Goal: Task Accomplishment & Management: Manage account settings

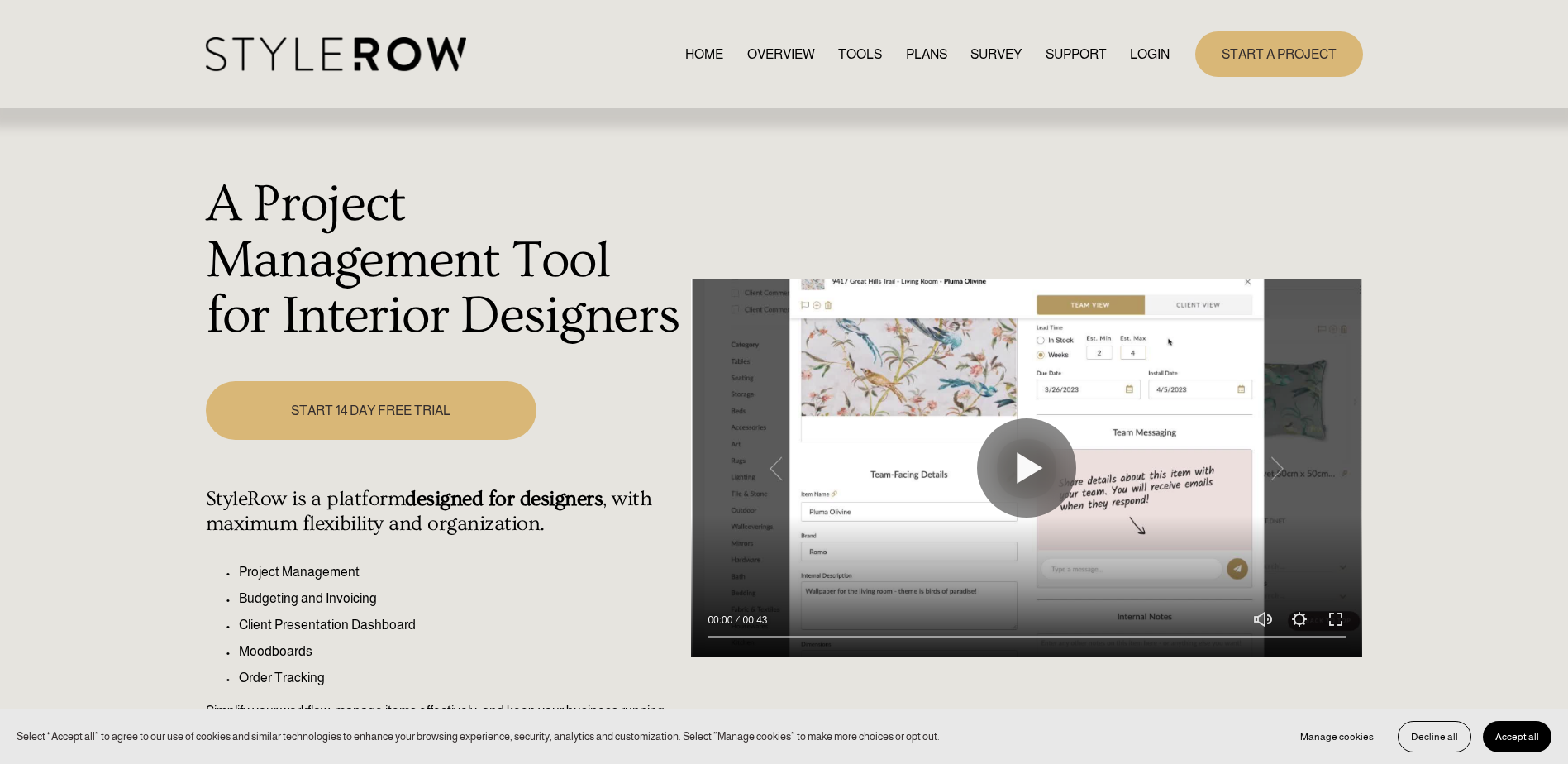
click at [1158, 52] on link "LOGIN" at bounding box center [1150, 54] width 39 height 23
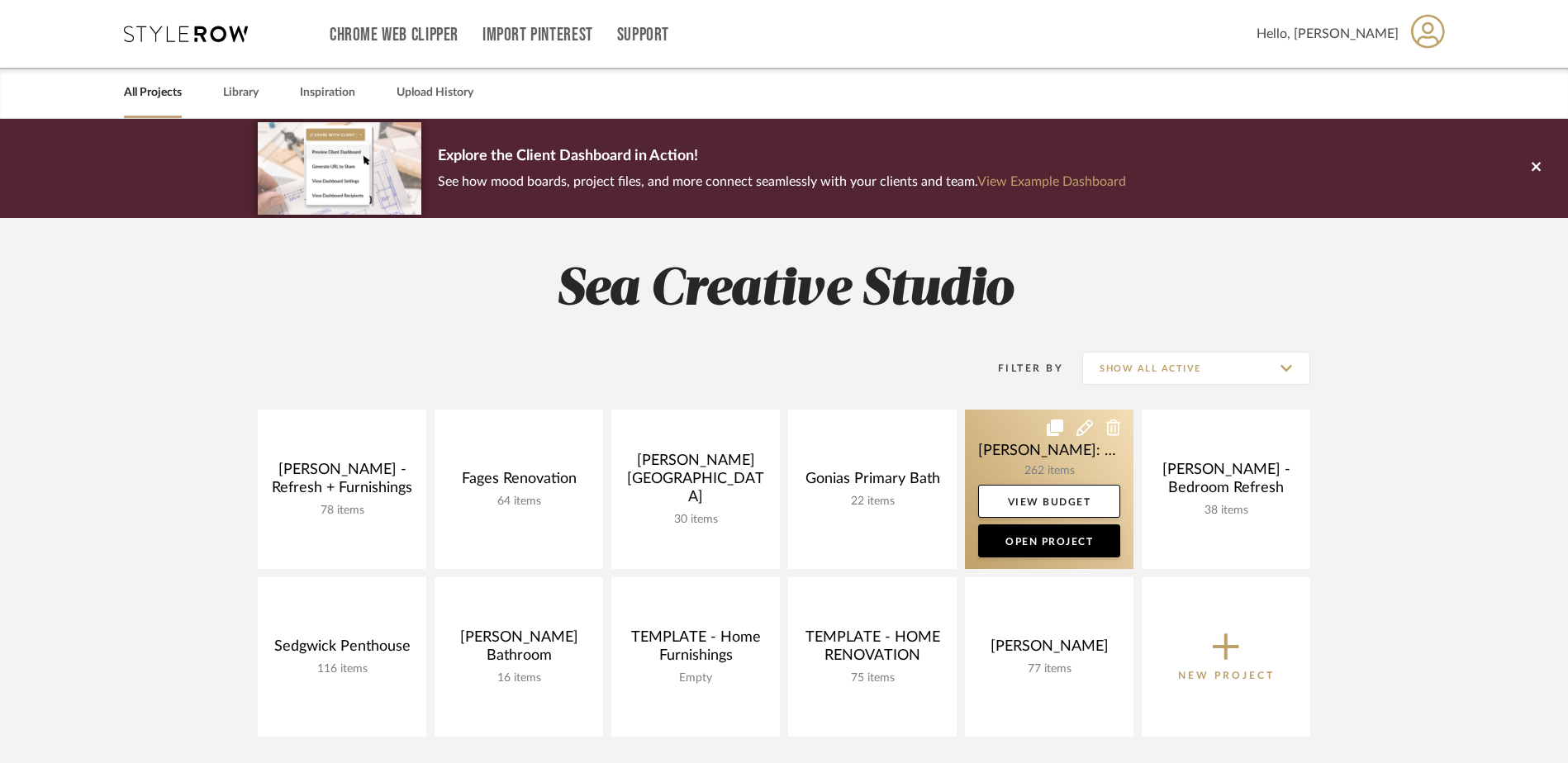
click at [1073, 463] on link at bounding box center [1049, 489] width 169 height 159
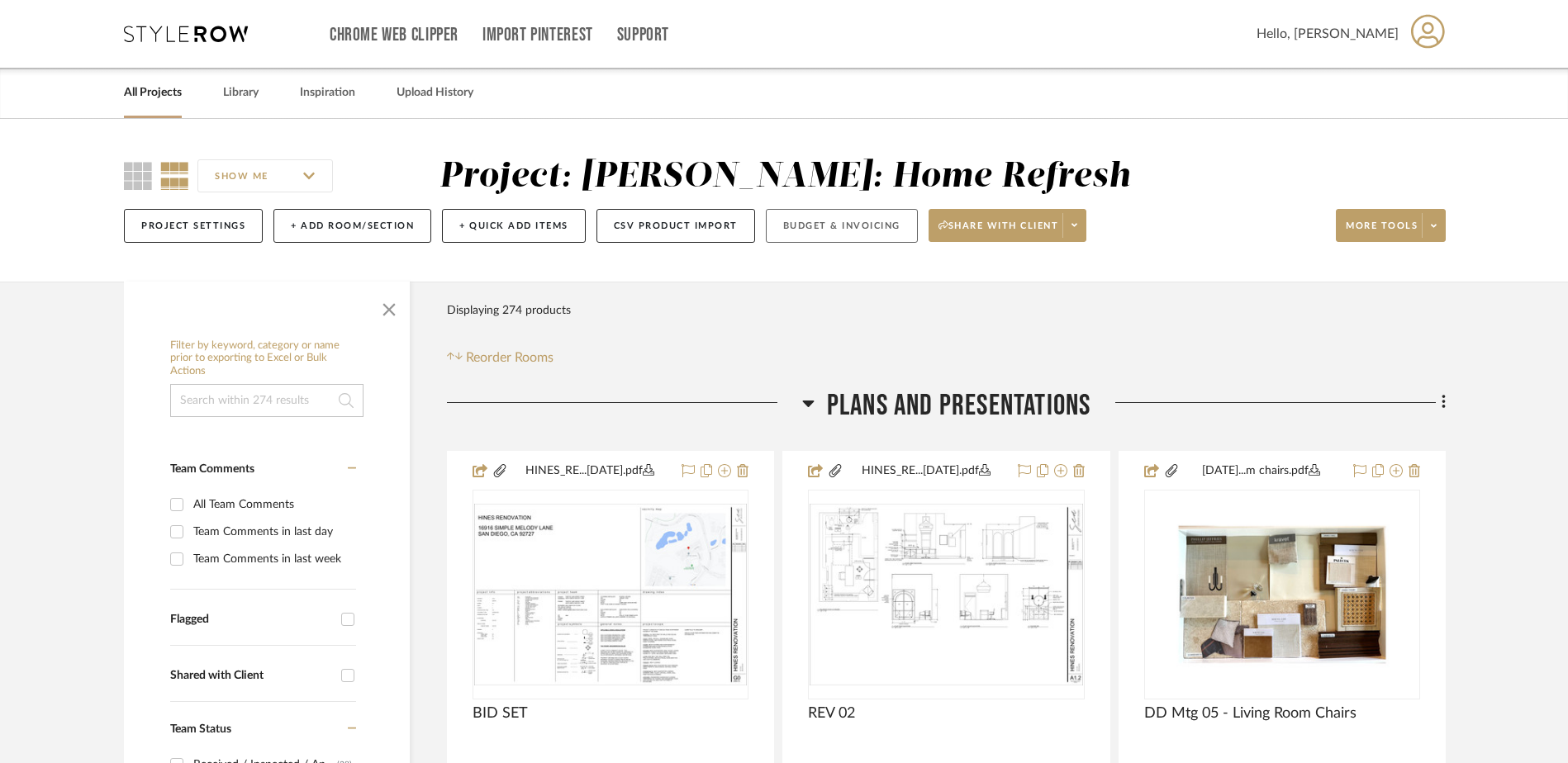
click at [874, 231] on button "Budget & Invoicing" at bounding box center [842, 225] width 152 height 34
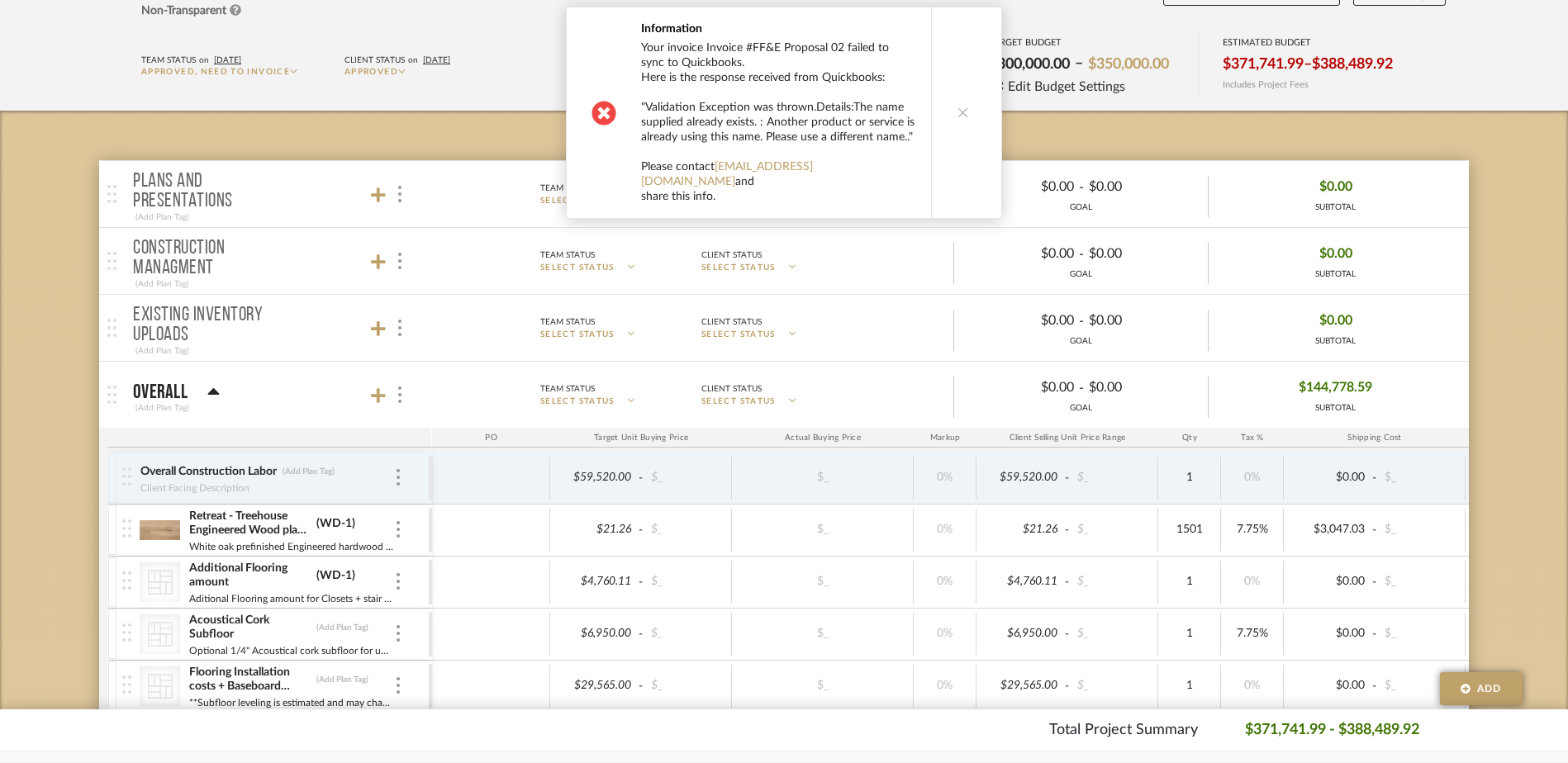
scroll to position [165, 0]
click at [963, 107] on icon at bounding box center [963, 112] width 11 height 11
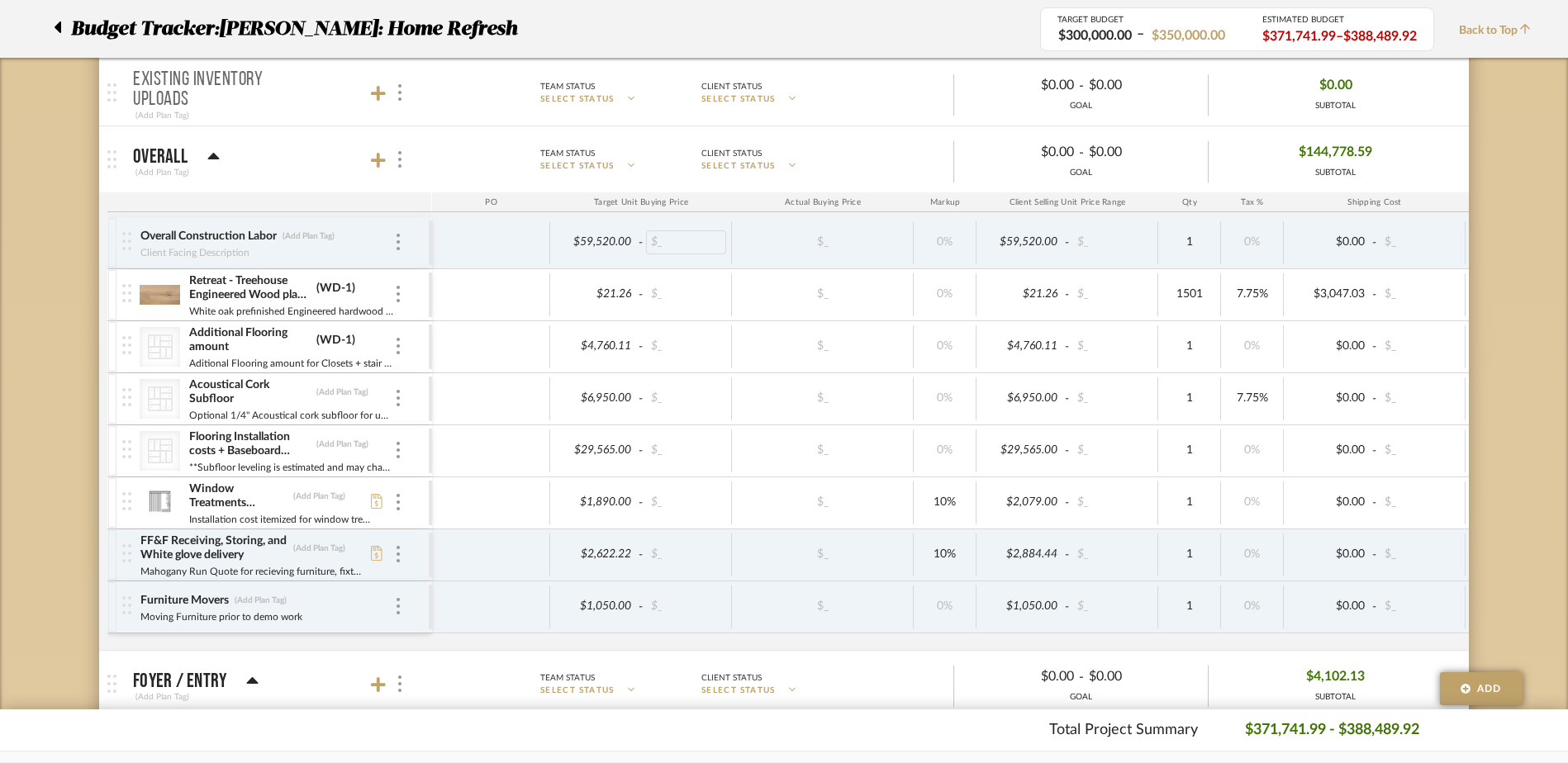
scroll to position [413, 0]
